Goal: Task Accomplishment & Management: Manage account settings

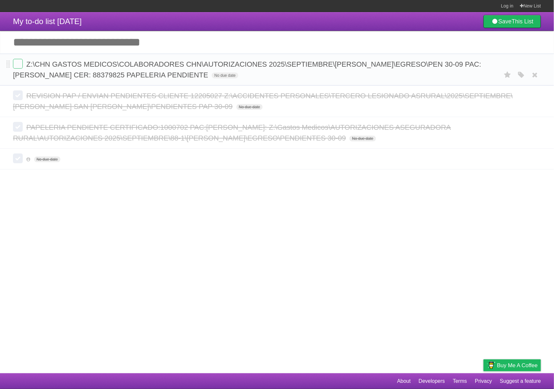
click at [183, 70] on form "Z:\CHN GASTOS MEDICOS\COLABORADORES CHN\AUTORIZACIONES 2025\SEPTIEMBRE\SELVIN L…" at bounding box center [277, 69] width 528 height 21
click at [523, 75] on icon "button" at bounding box center [521, 75] width 9 height 8
click at [461, 74] on label "Red" at bounding box center [458, 74] width 7 height 7
click at [19, 67] on label at bounding box center [18, 64] width 10 height 10
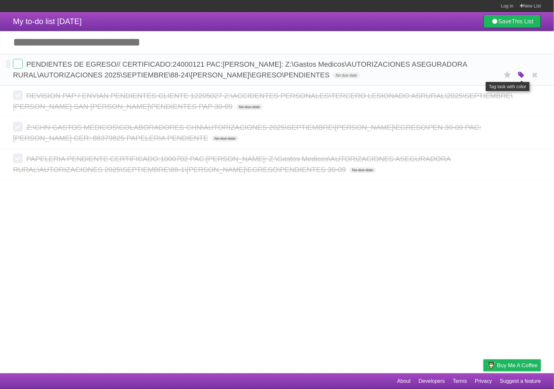
click at [518, 74] on icon "button" at bounding box center [521, 75] width 9 height 8
click at [494, 77] on label "Orange" at bounding box center [493, 74] width 7 height 7
